Goal: Check status: Check status

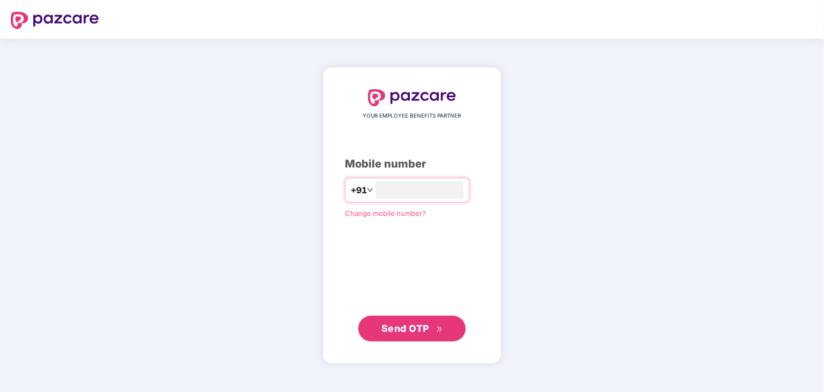
type input "**********"
click at [421, 331] on span "Send OTP" at bounding box center [405, 328] width 48 height 11
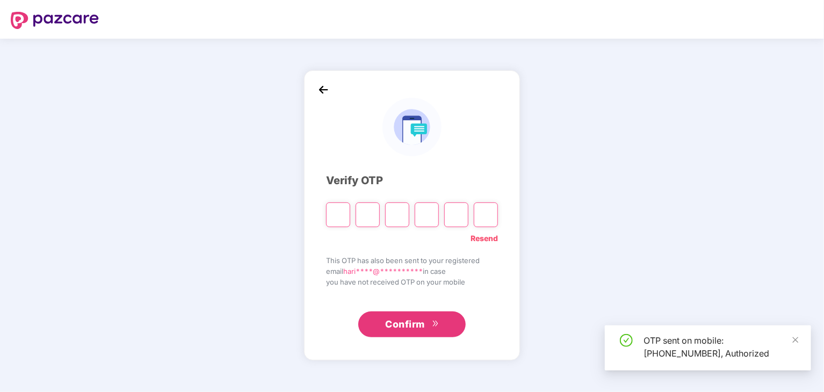
click at [329, 212] on input "Please enter verification code. Digit 1" at bounding box center [338, 215] width 24 height 25
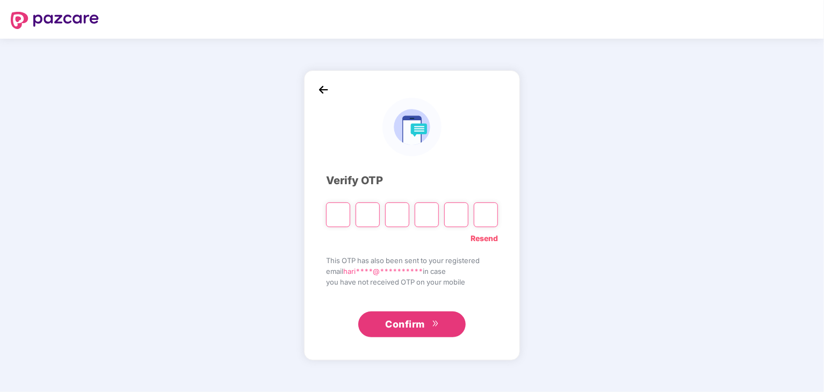
type input "*"
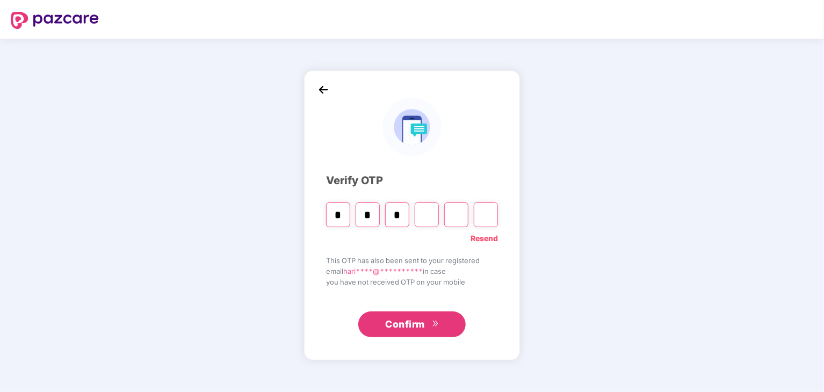
type input "*"
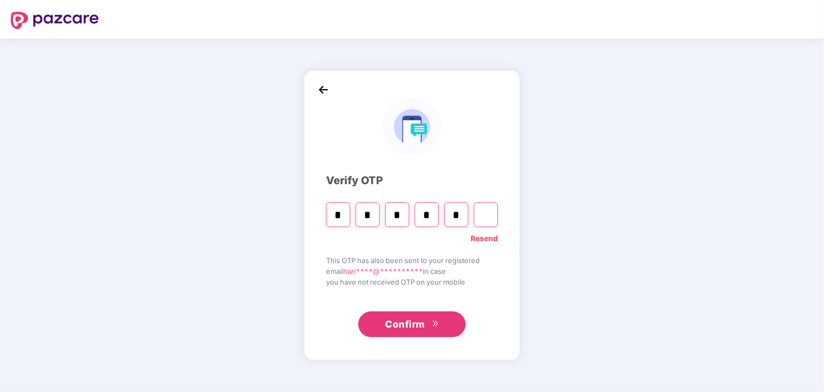
type input "*"
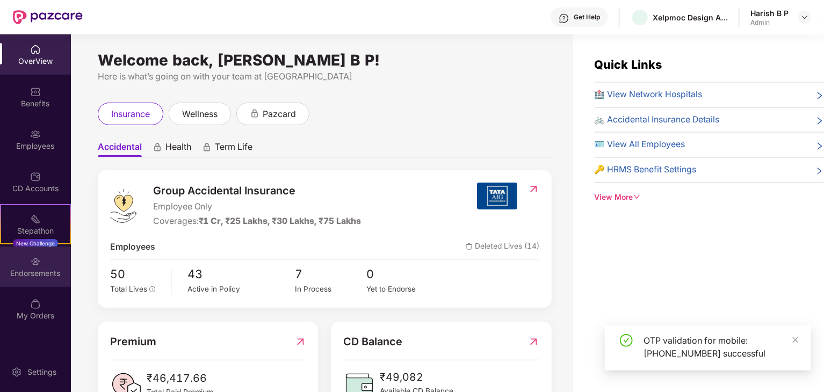
click at [30, 258] on div "Endorsements" at bounding box center [35, 267] width 71 height 40
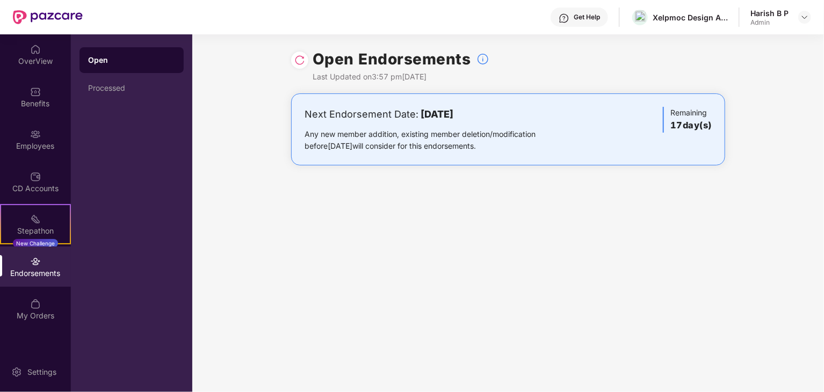
click at [38, 267] on div "Endorsements" at bounding box center [35, 267] width 71 height 40
click at [34, 312] on div "My Orders" at bounding box center [35, 315] width 71 height 11
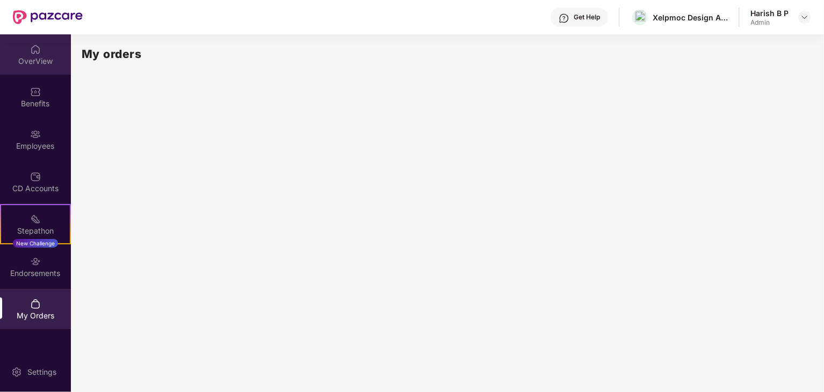
click at [30, 59] on div "OverView" at bounding box center [35, 61] width 71 height 11
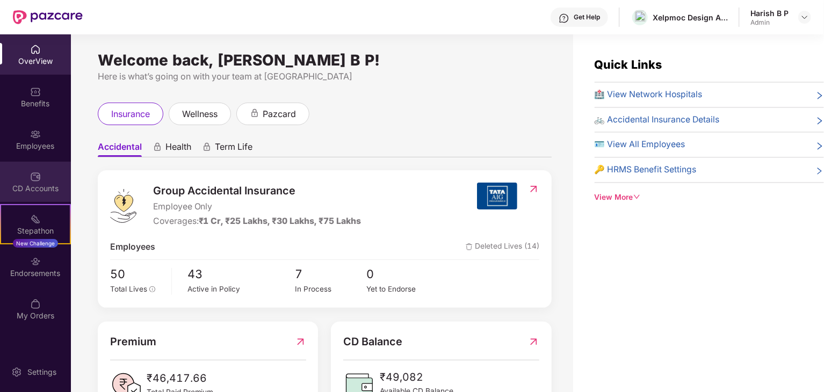
click at [26, 188] on div "CD Accounts" at bounding box center [35, 188] width 71 height 11
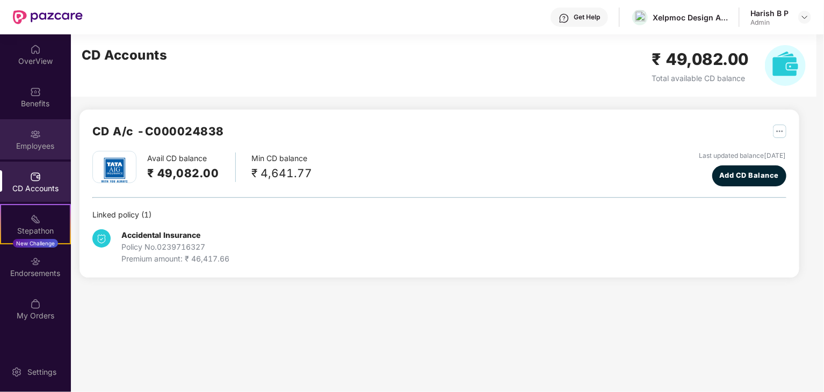
click at [27, 144] on div "Employees" at bounding box center [35, 146] width 71 height 11
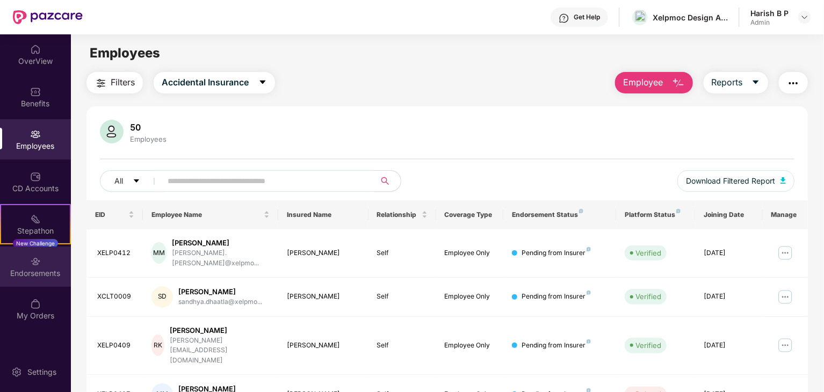
click at [6, 266] on div "Endorsements" at bounding box center [35, 267] width 71 height 40
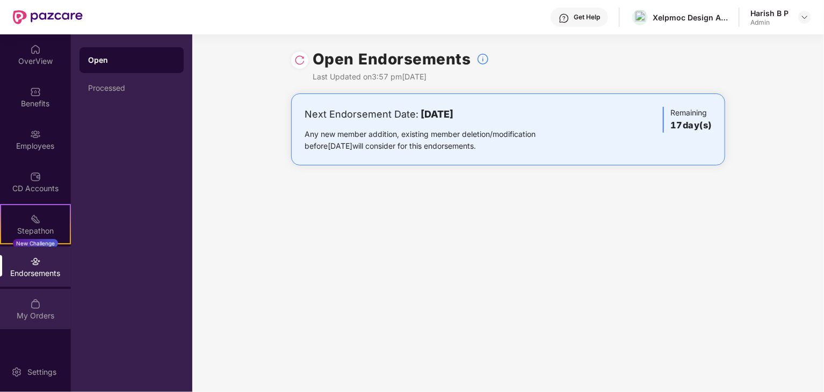
click at [32, 316] on div "My Orders" at bounding box center [35, 315] width 71 height 11
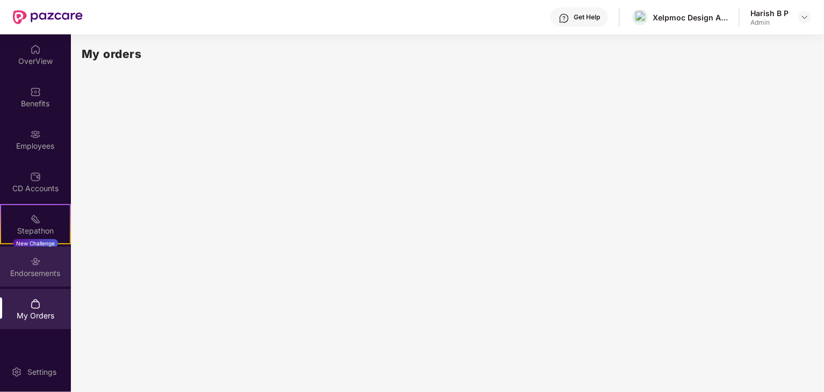
click at [21, 278] on div "Endorsements" at bounding box center [35, 273] width 71 height 11
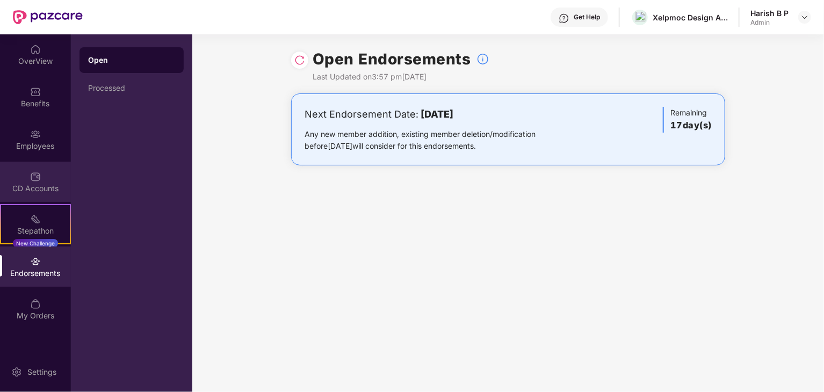
click at [27, 191] on div "CD Accounts" at bounding box center [35, 188] width 71 height 11
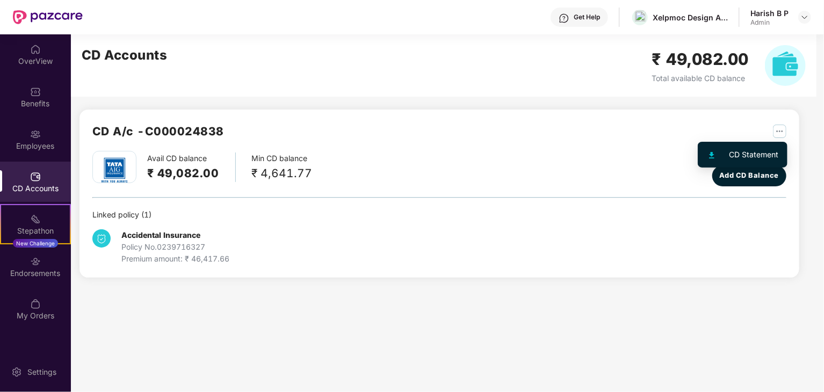
click at [780, 125] on img "button" at bounding box center [779, 131] width 13 height 13
click at [479, 136] on div "CD A/c - C000024838" at bounding box center [439, 136] width 694 height 28
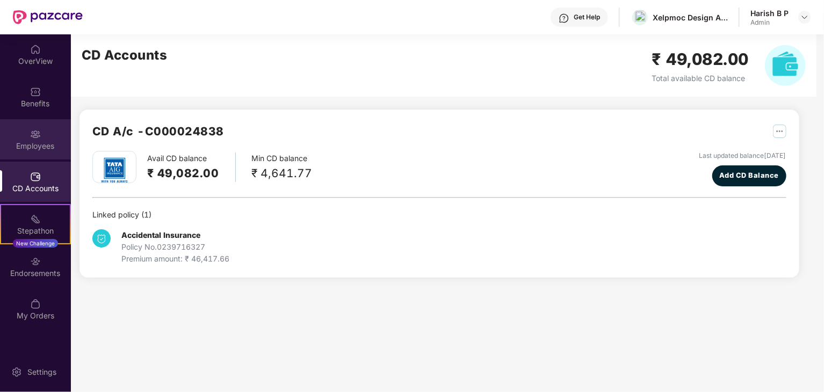
click at [17, 142] on div "Employees" at bounding box center [35, 146] width 71 height 11
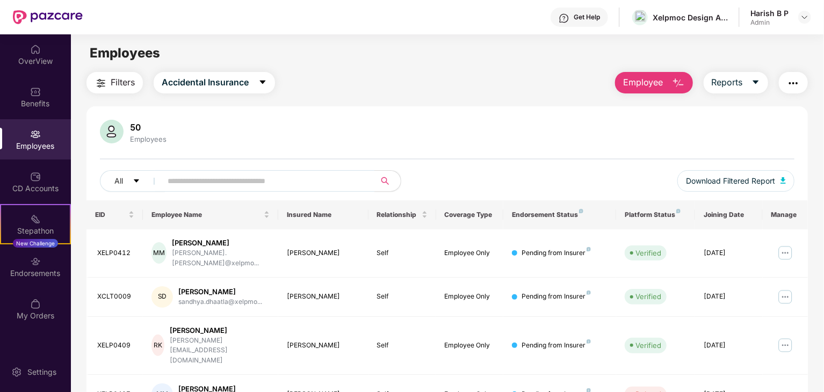
click at [796, 82] on img "button" at bounding box center [793, 83] width 13 height 13
click at [483, 85] on div "Filters Accidental Insurance Employee Reports" at bounding box center [446, 82] width 721 height 21
click at [22, 98] on div "Benefits" at bounding box center [35, 103] width 71 height 11
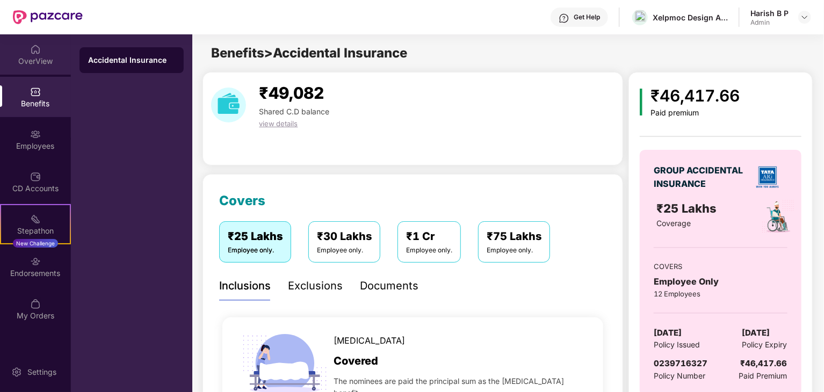
click at [37, 62] on div "OverView" at bounding box center [35, 61] width 71 height 11
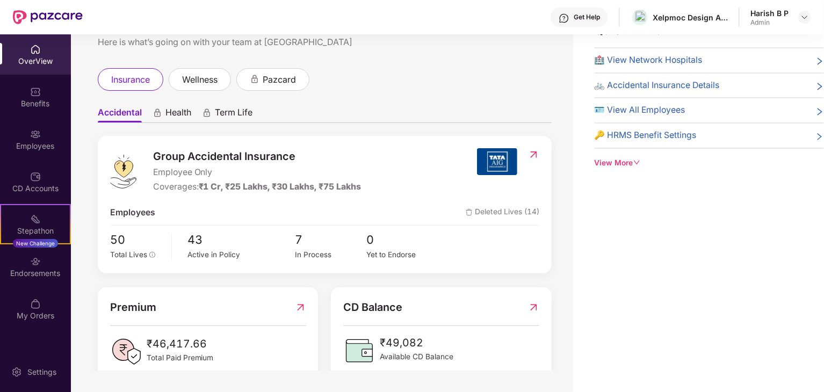
scroll to position [41, 0]
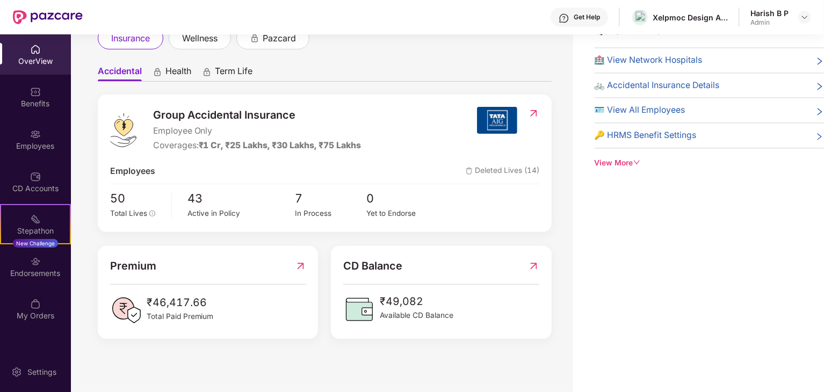
click at [624, 166] on div "View More" at bounding box center [709, 163] width 229 height 12
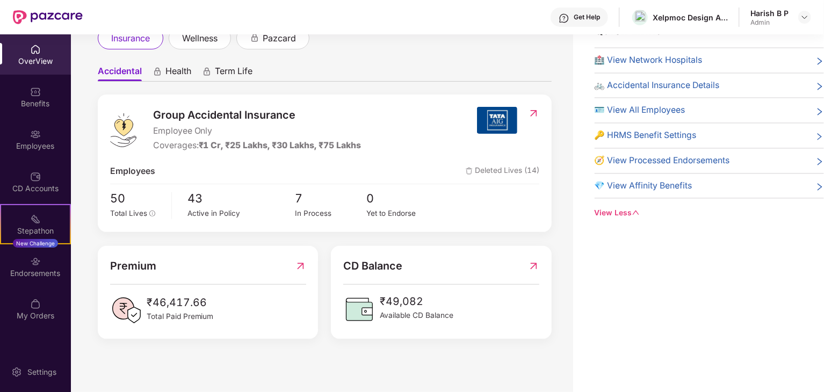
click at [639, 157] on span "🧭 View Processed Endorsements" at bounding box center [662, 160] width 135 height 13
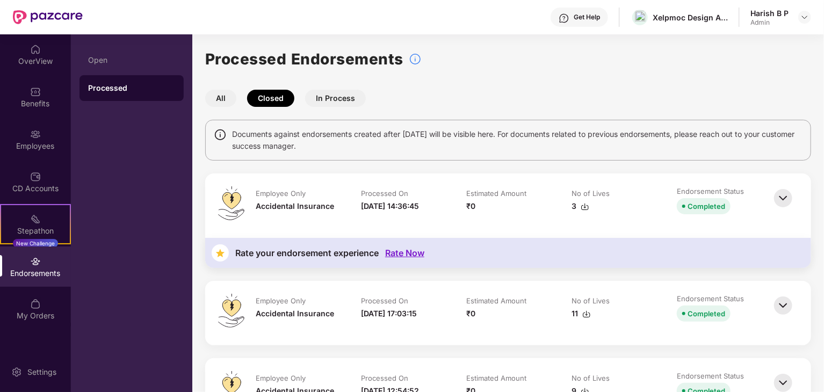
click at [782, 306] on img at bounding box center [783, 306] width 24 height 24
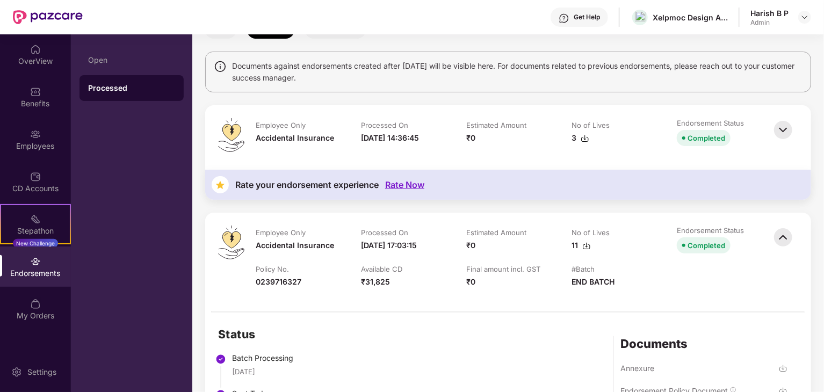
scroll to position [269, 0]
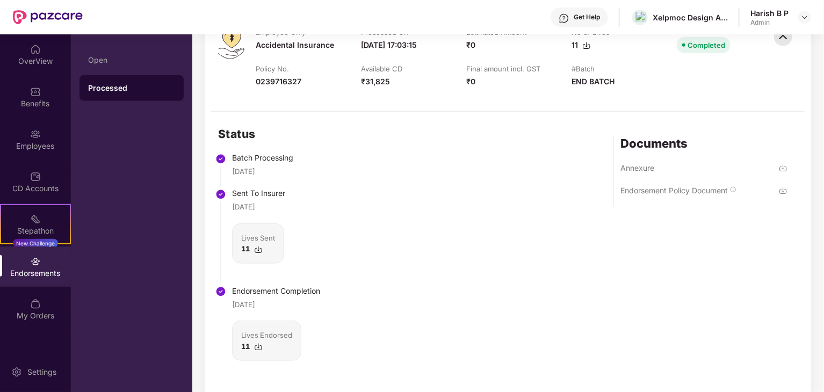
click at [784, 190] on img at bounding box center [783, 190] width 9 height 9
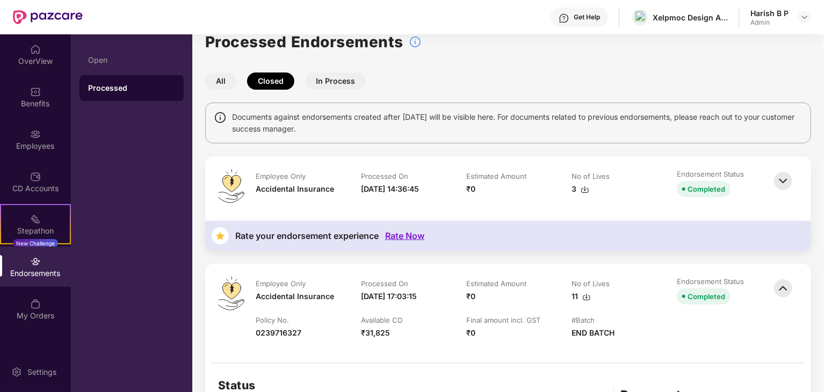
scroll to position [0, 0]
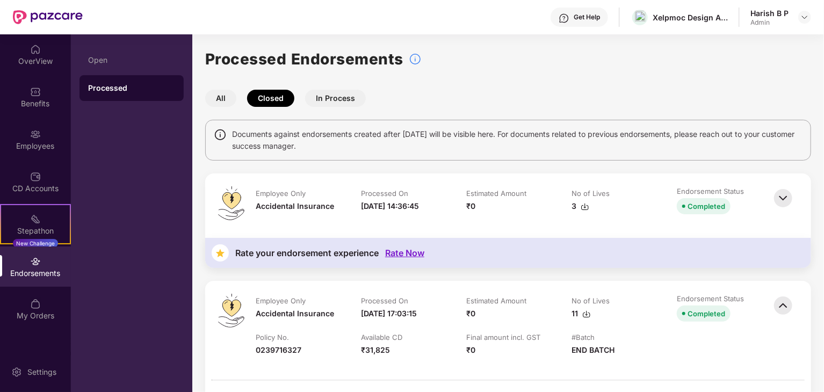
click at [782, 199] on img at bounding box center [783, 198] width 24 height 24
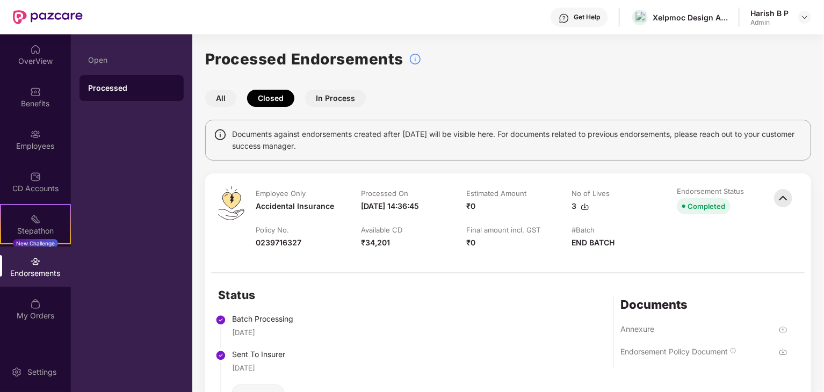
click at [776, 194] on img at bounding box center [783, 198] width 24 height 24
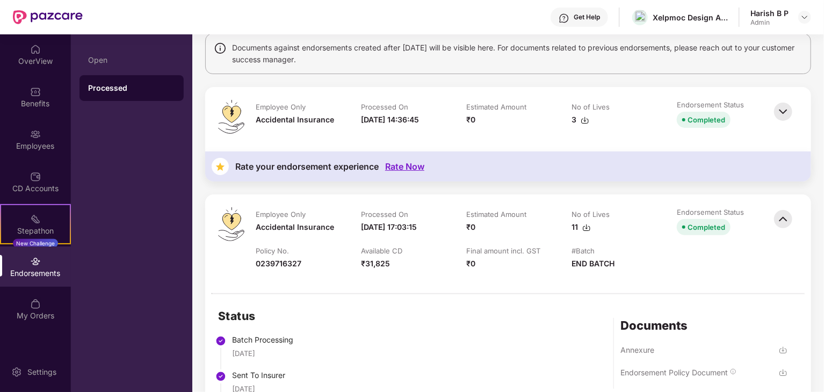
scroll to position [161, 0]
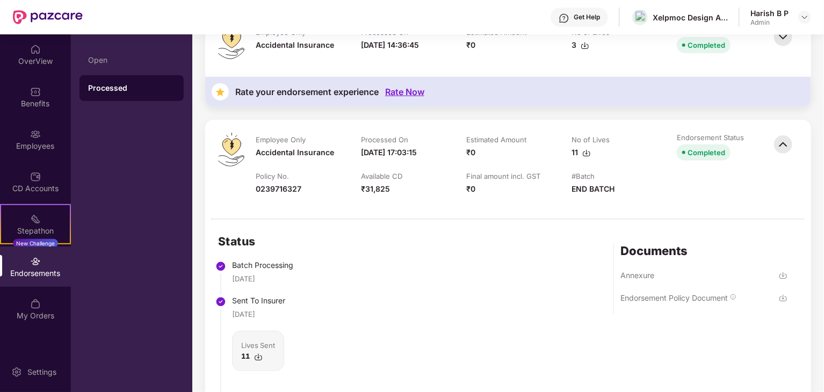
click at [784, 143] on img at bounding box center [783, 145] width 24 height 24
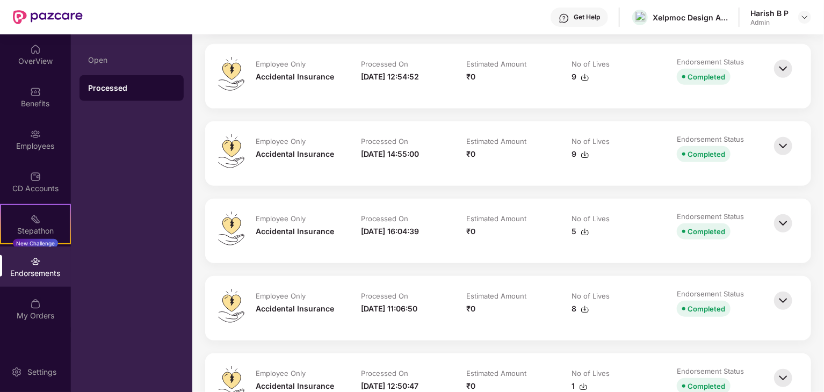
scroll to position [0, 0]
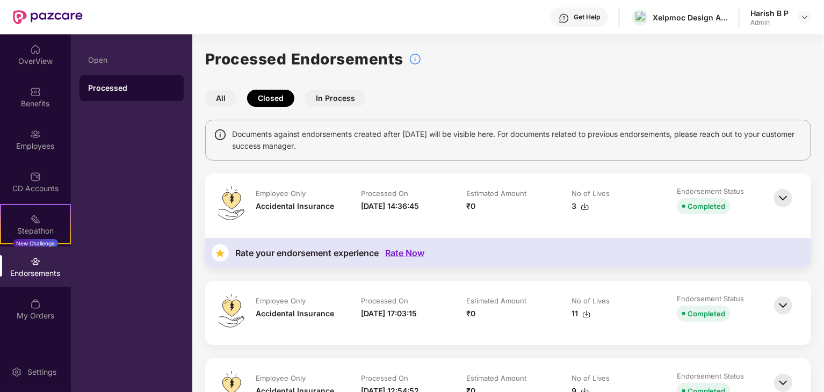
click at [339, 96] on button "In Process" at bounding box center [335, 98] width 61 height 17
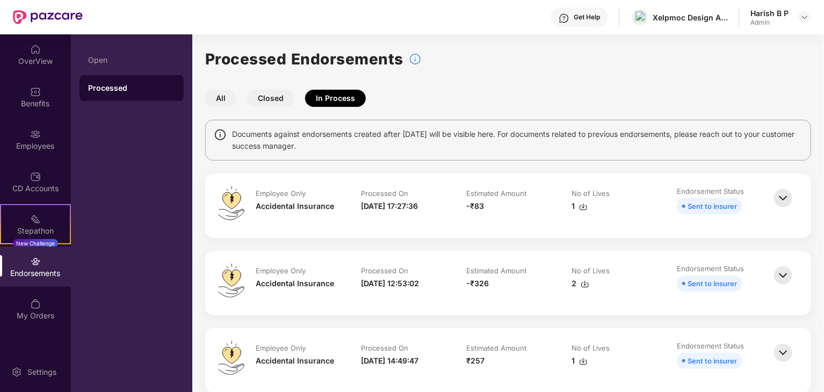
click at [791, 272] on img at bounding box center [783, 276] width 24 height 24
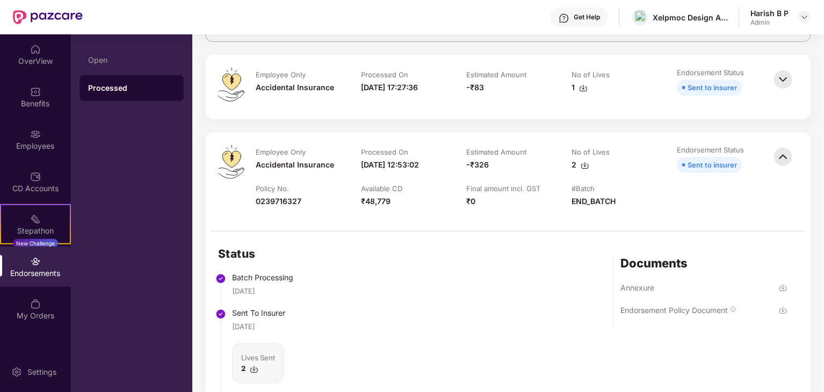
scroll to position [107, 0]
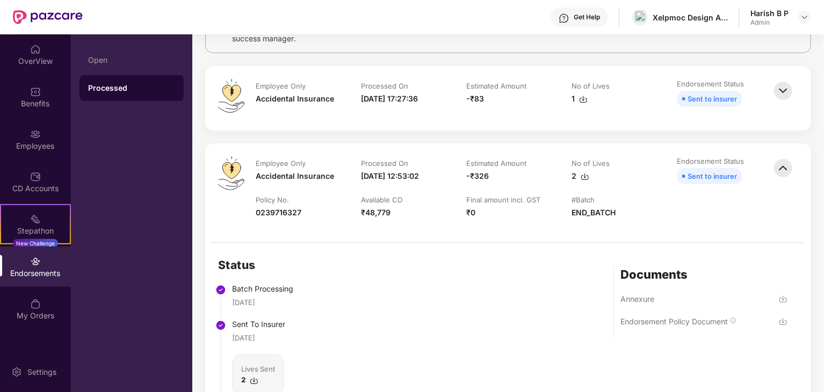
click at [785, 167] on img at bounding box center [783, 168] width 24 height 24
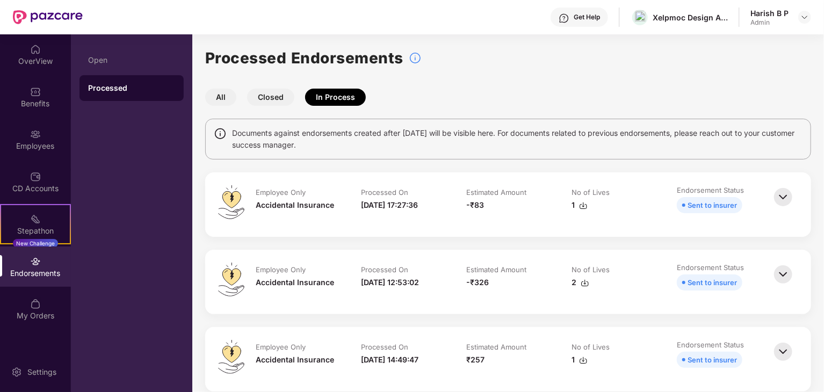
scroll to position [0, 0]
click at [356, 60] on h1 "Processed Endorsements" at bounding box center [304, 59] width 198 height 24
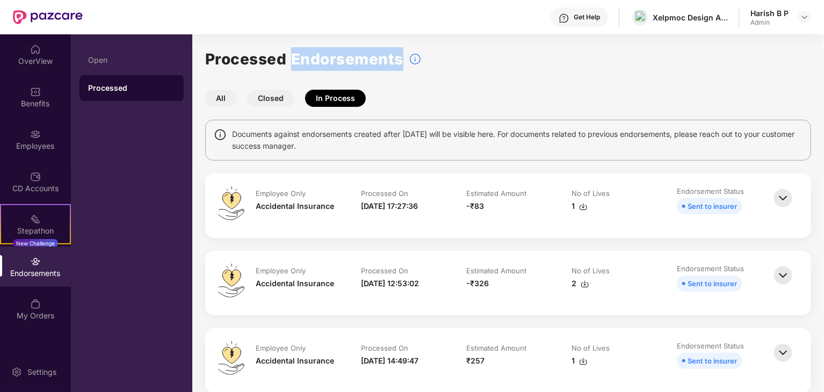
click at [356, 60] on h1 "Processed Endorsements" at bounding box center [304, 59] width 198 height 24
copy h1 "Endorsements"
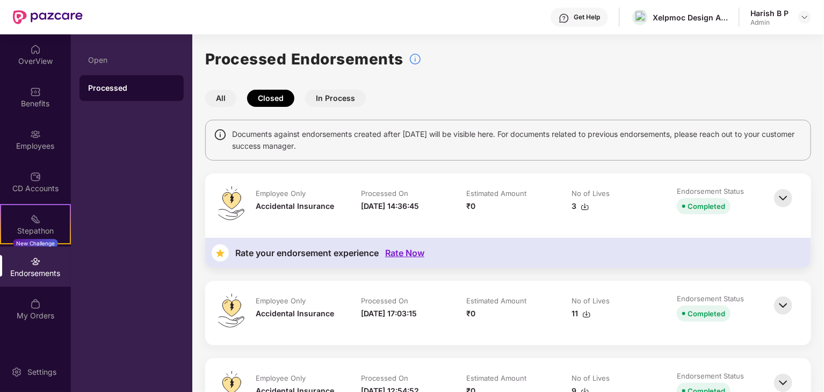
click at [342, 98] on button "In Process" at bounding box center [335, 98] width 61 height 17
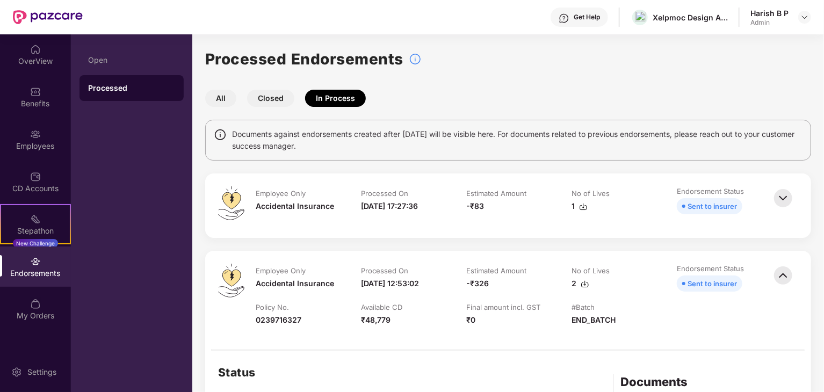
click at [783, 196] on img at bounding box center [783, 198] width 24 height 24
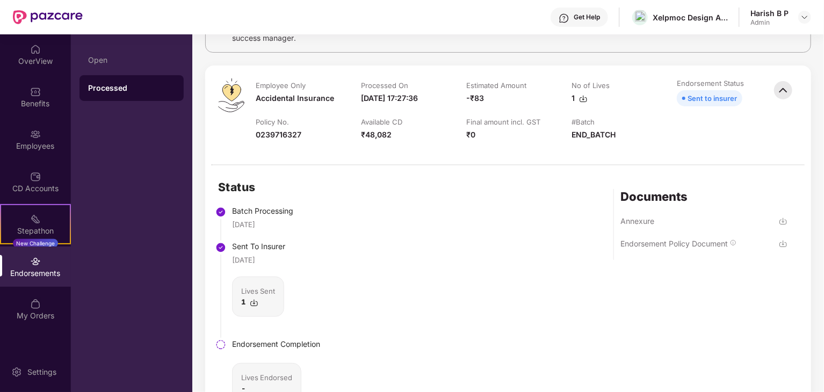
scroll to position [107, 0]
click at [786, 88] on img at bounding box center [783, 91] width 24 height 24
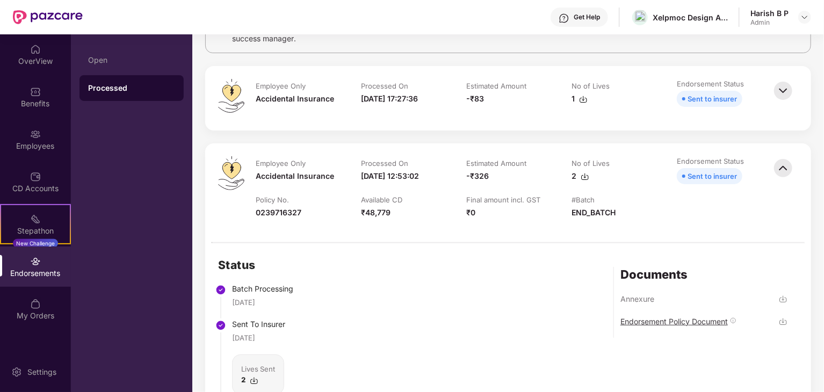
click at [660, 321] on div "Endorsement Policy Document" at bounding box center [673, 321] width 107 height 10
